Goal: Task Accomplishment & Management: Use online tool/utility

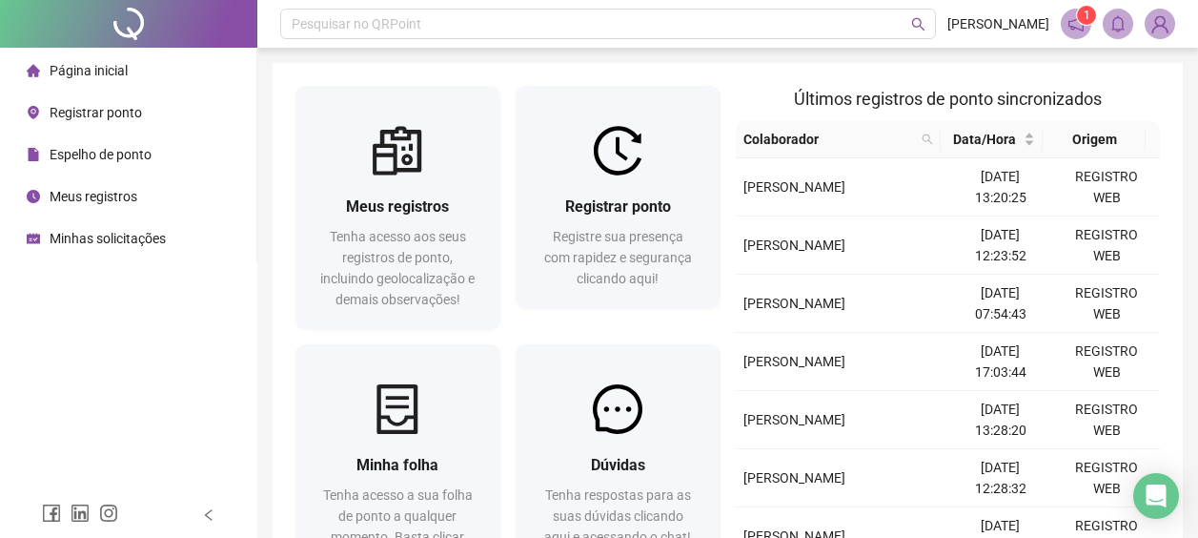
click at [567, 262] on span "Registre sua presença com rapidez e segurança clicando aqui!" at bounding box center [618, 257] width 148 height 57
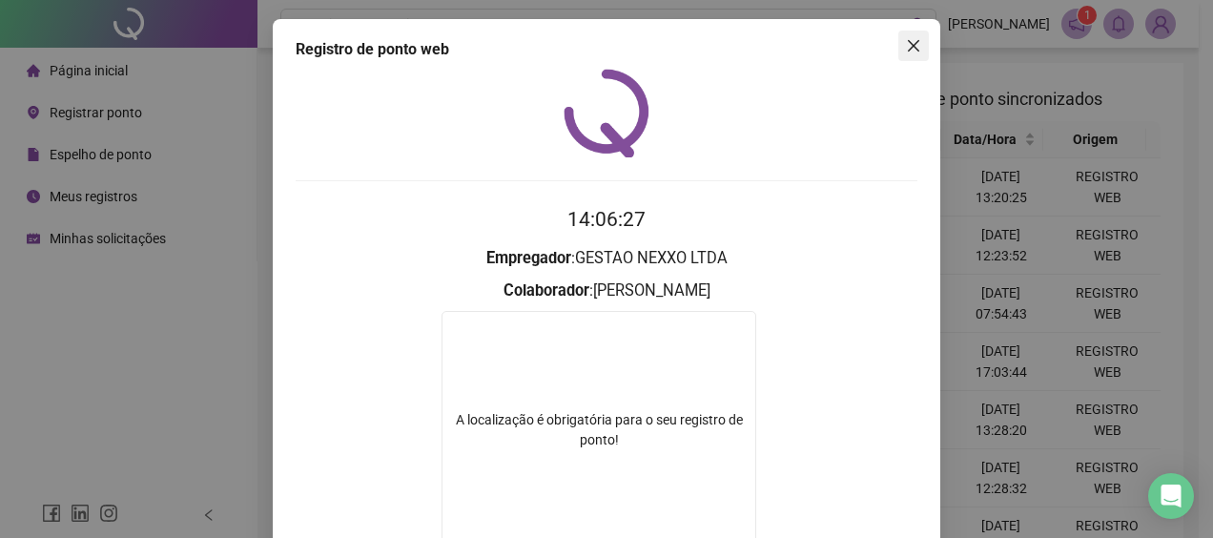
click at [906, 50] on icon "close" at bounding box center [913, 45] width 15 height 15
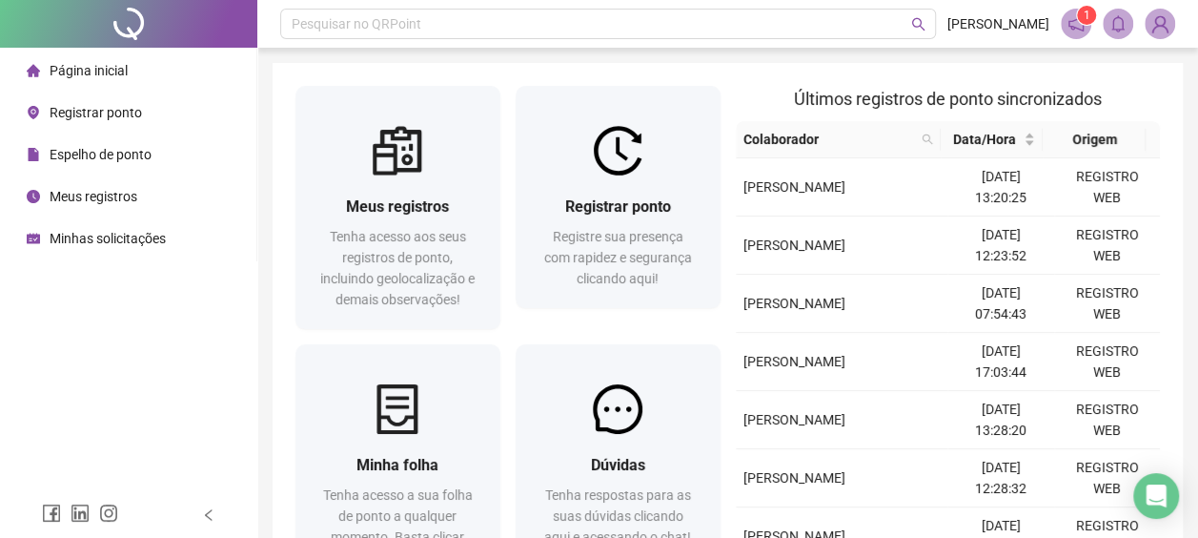
click at [998, 101] on span "Últimos registros de ponto sincronizados" at bounding box center [948, 99] width 308 height 20
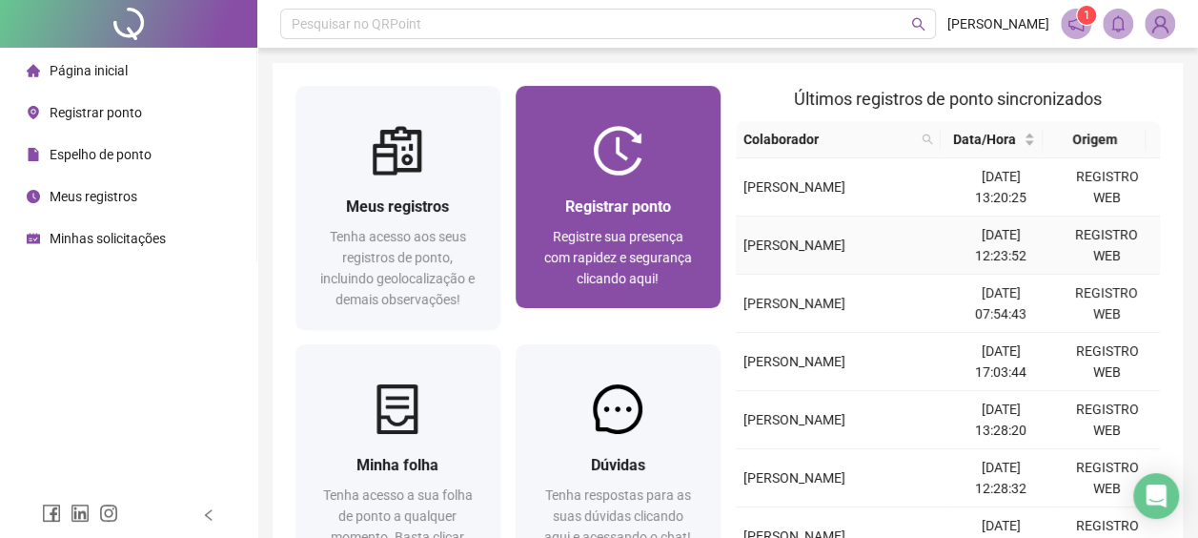
click at [639, 189] on div "Registrar ponto Registre sua presença com rapidez e segurança clicando aqui!" at bounding box center [618, 241] width 205 height 133
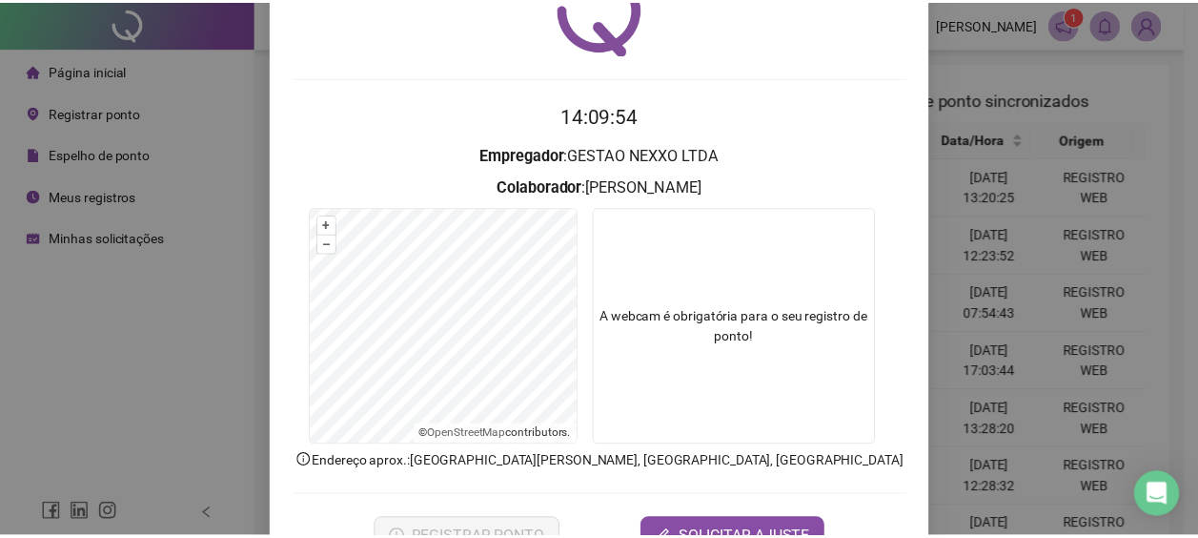
scroll to position [163, 0]
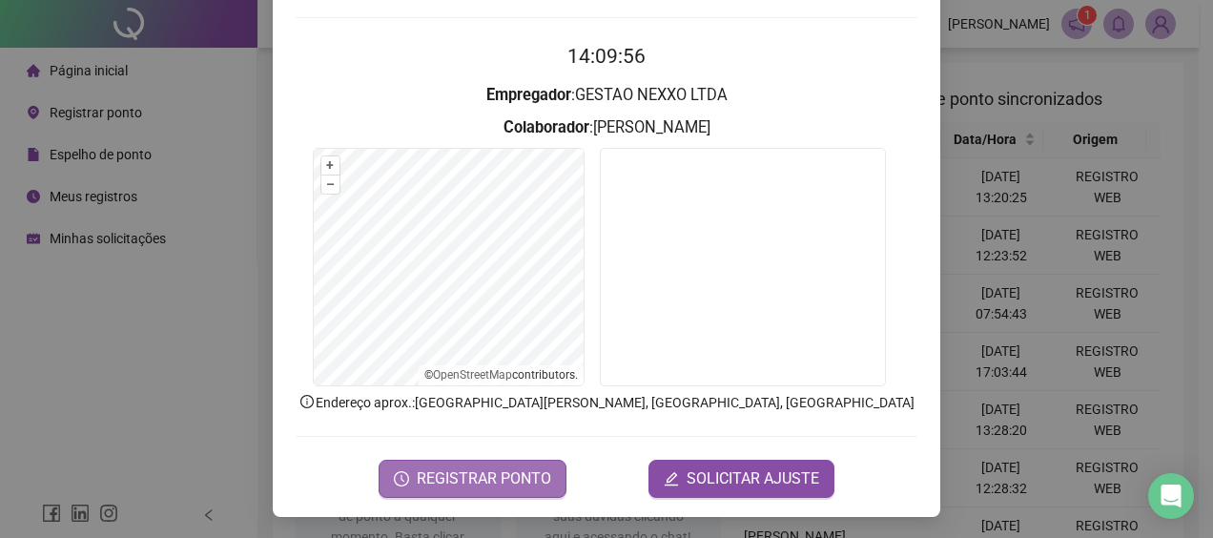
click at [527, 468] on span "REGISTRAR PONTO" at bounding box center [484, 478] width 134 height 23
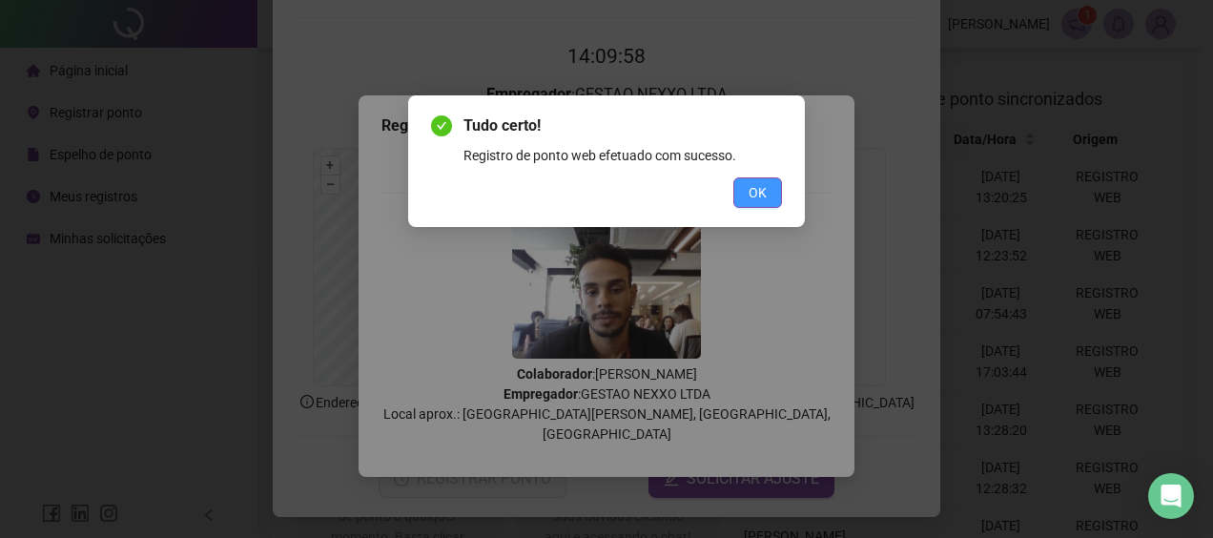
click at [770, 193] on button "OK" at bounding box center [757, 192] width 49 height 31
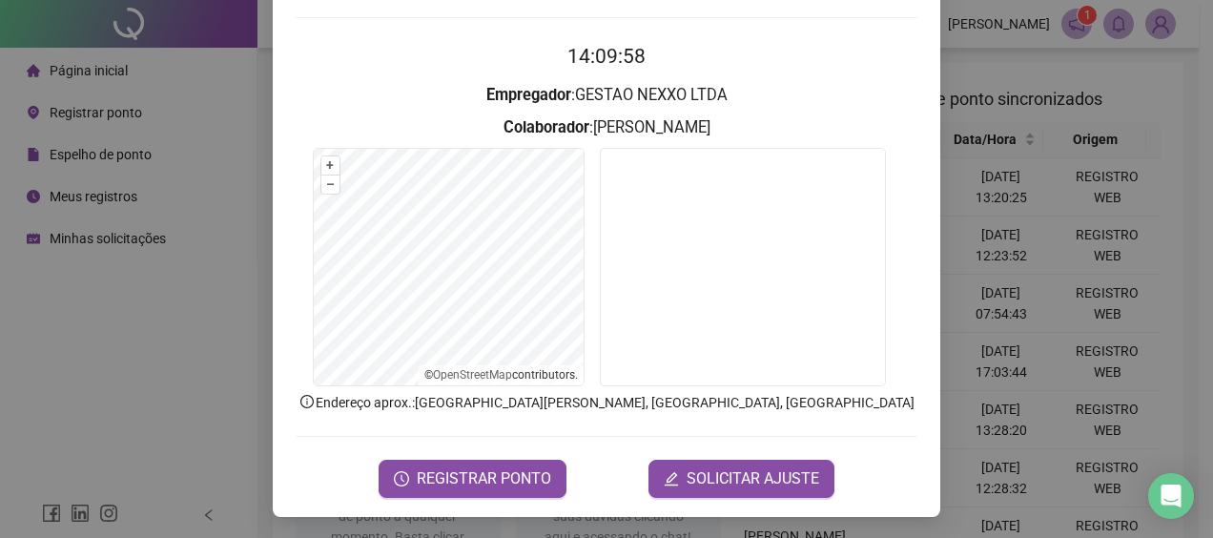
click at [981, 121] on div "Registro de ponto web 14:09:58 Empregador : GESTAO NEXXO LTDA Colaborador : [PE…" at bounding box center [606, 269] width 1213 height 538
